Goal: Task Accomplishment & Management: Manage account settings

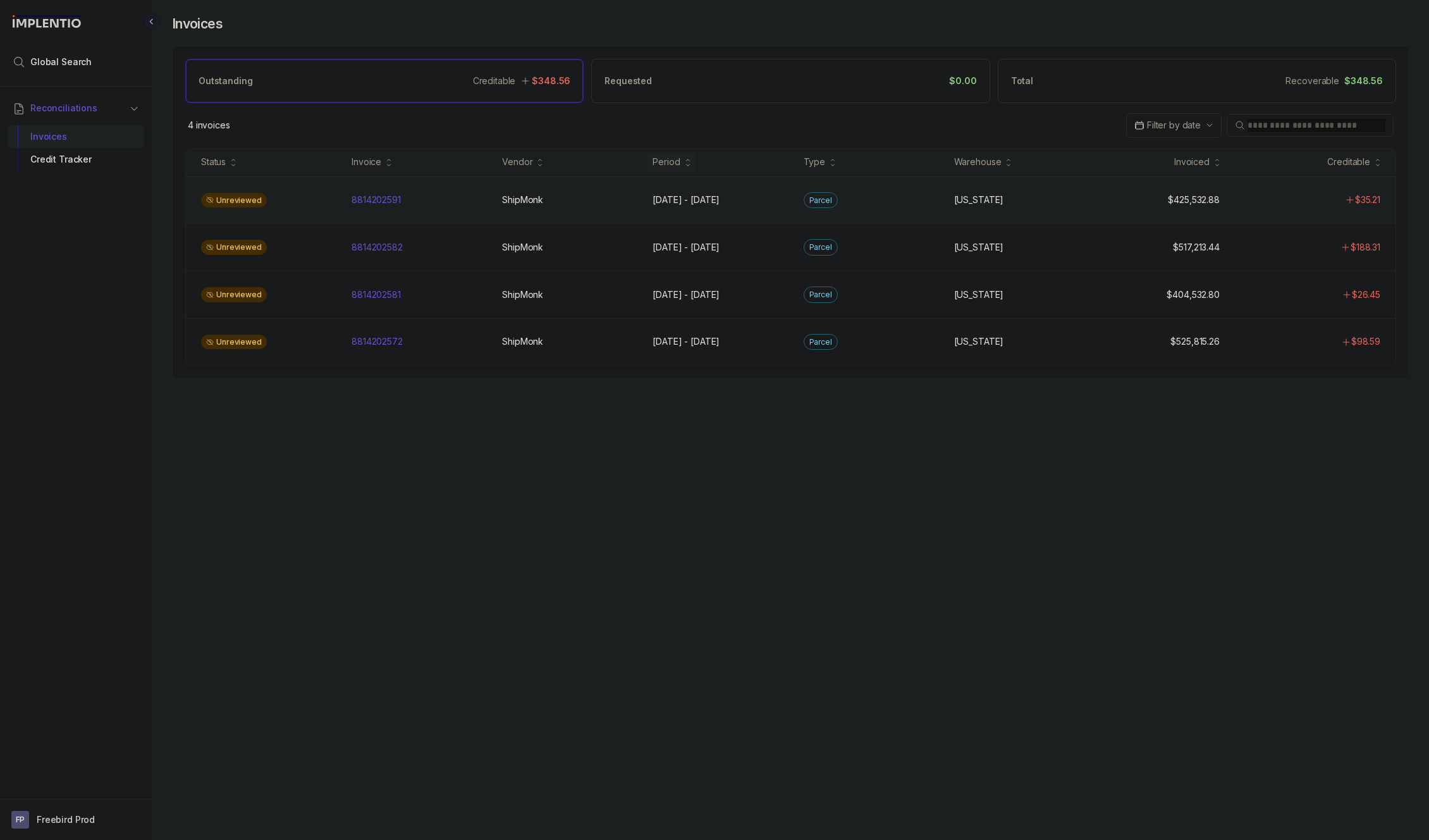
click at [369, 211] on div "Unreviewed 8814202591 8814202591 ShipMonk ShipMonk [DATE] - [DATE] [DATE] - [DA…" at bounding box center [791, 200] width 1209 height 48
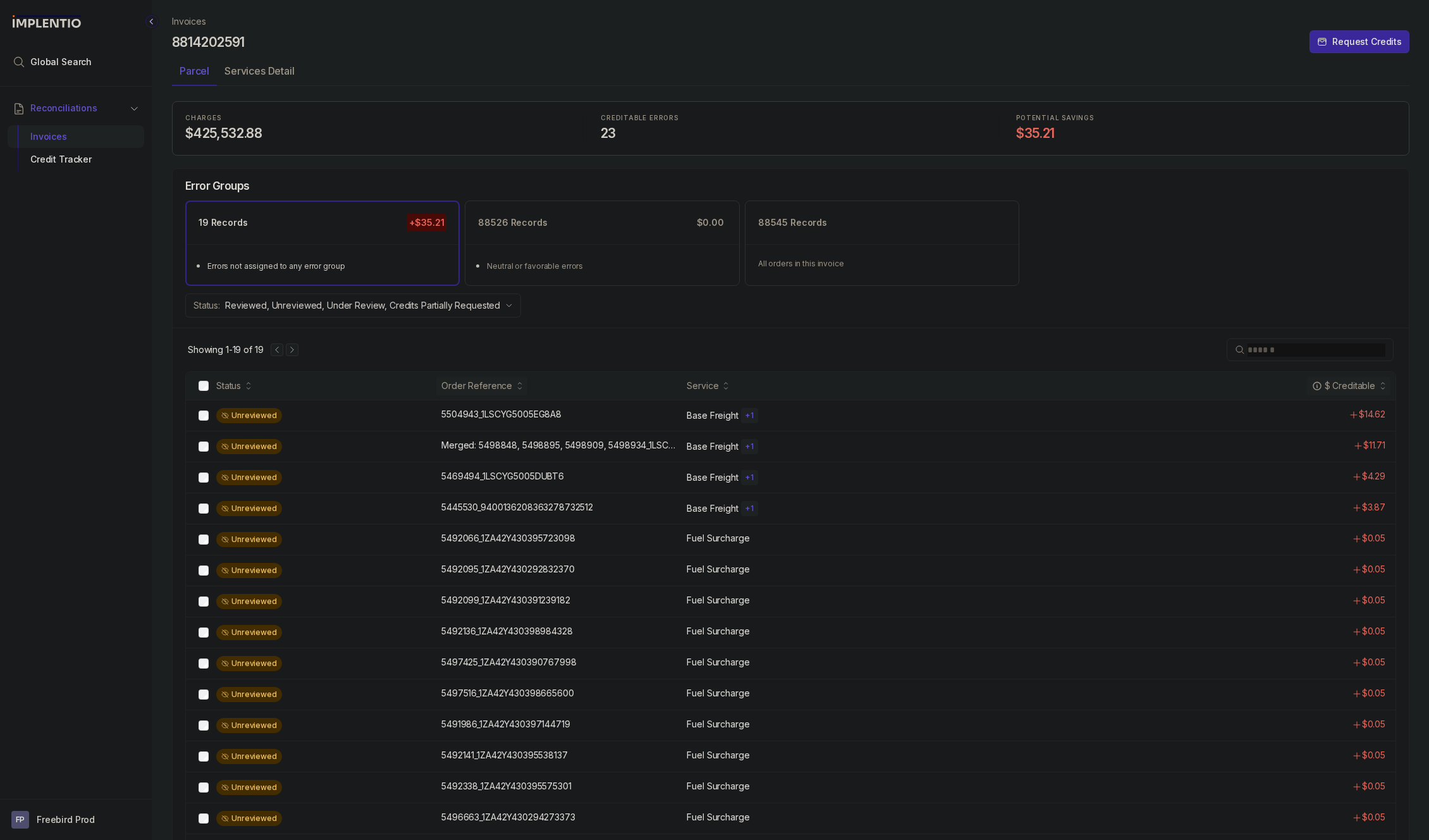
drag, startPoint x: 489, startPoint y: 397, endPoint x: 492, endPoint y: 390, distance: 7.6
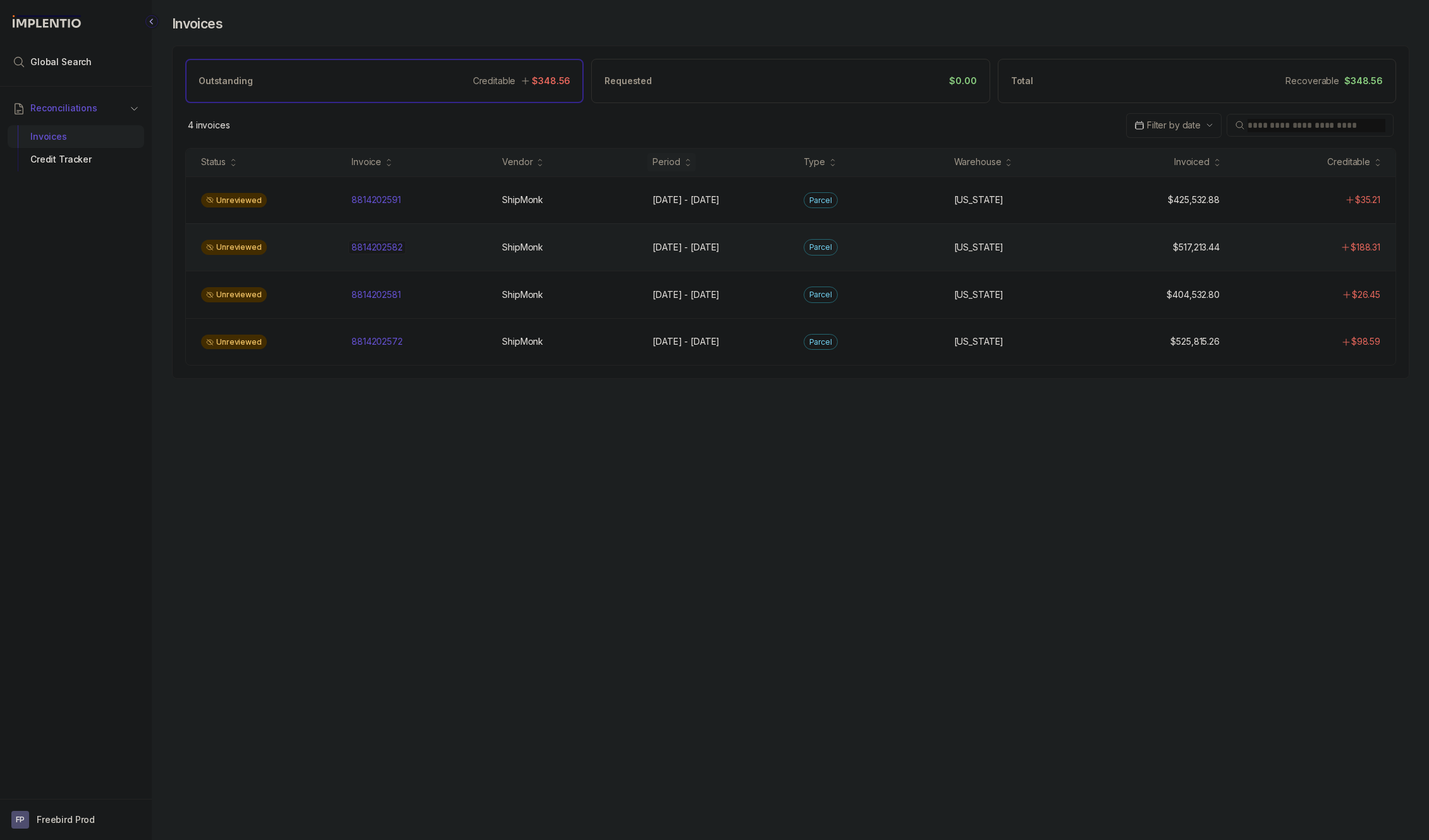
click at [392, 245] on p "8814202582" at bounding box center [376, 248] width 57 height 14
click at [393, 304] on div "Unreviewed 8814202581 8814202581 ShipMonk ShipMonk [DATE] - [DATE] [DATE] - [DA…" at bounding box center [791, 294] width 1209 height 48
click at [392, 353] on div "Unreviewed 8814202572 8814202572 ShipMonk ShipMonk [DATE] - [DATE] [DATE] - [DA…" at bounding box center [791, 342] width 1209 height 48
